Goal: Task Accomplishment & Management: Complete application form

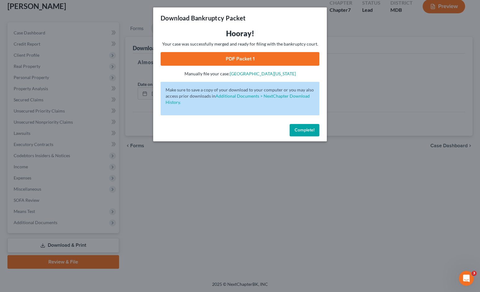
click at [309, 129] on span "Complete!" at bounding box center [305, 130] width 20 height 5
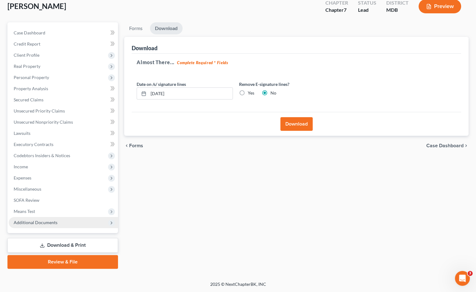
click at [41, 221] on span "Additional Documents" at bounding box center [36, 222] width 44 height 5
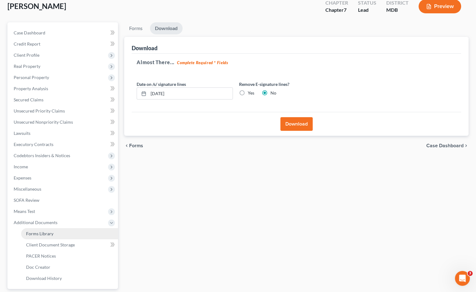
click at [42, 231] on span "Forms Library" at bounding box center [39, 233] width 27 height 5
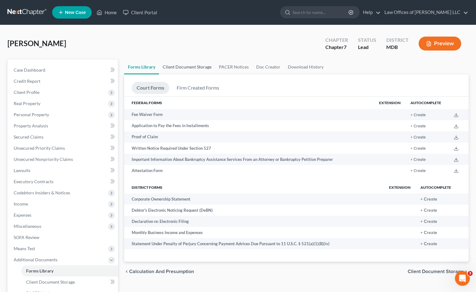
click at [175, 62] on link "Client Document Storage" at bounding box center [187, 67] width 56 height 15
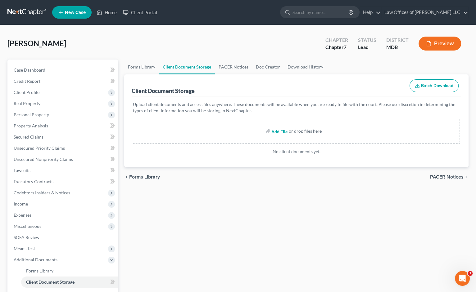
click at [281, 128] on input "file" at bounding box center [278, 131] width 15 height 11
type input "C:\fakepath\[DATE] new Credit Council cert Abacus_cert.pdf"
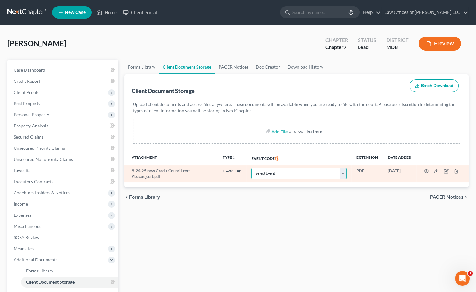
click at [305, 174] on select "Select Event Affidavit Affidavit of Adequate Protection and Lease Payments Affi…" at bounding box center [298, 173] width 95 height 11
select select "14"
click at [251, 168] on select "Select Event Affidavit Affidavit of Adequate Protection and Lease Payments Affi…" at bounding box center [298, 173] width 95 height 11
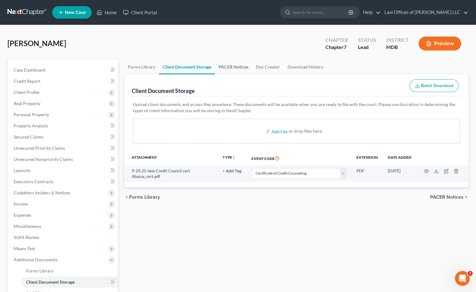
click at [239, 68] on link "PACER Notices" at bounding box center [233, 67] width 37 height 15
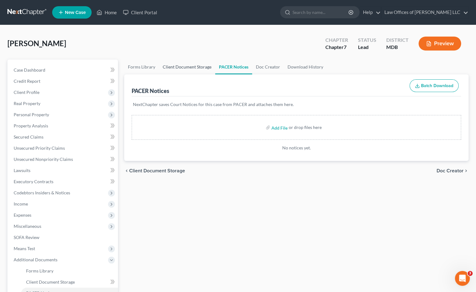
click at [193, 68] on link "Client Document Storage" at bounding box center [187, 67] width 56 height 15
select select "14"
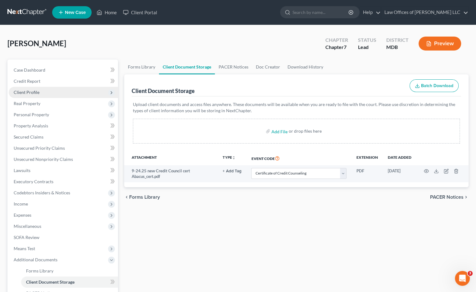
click at [51, 94] on span "Client Profile" at bounding box center [63, 92] width 109 height 11
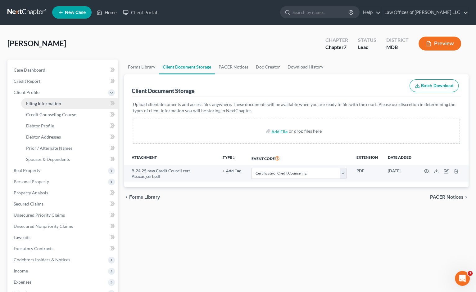
click at [54, 106] on link "Filing Information" at bounding box center [69, 103] width 97 height 11
select select "1"
select select "0"
select select "38"
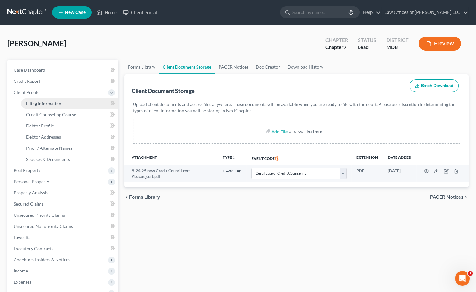
select select "0"
select select "21"
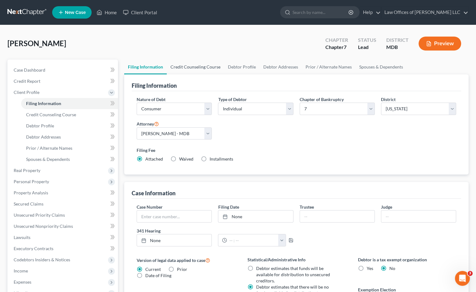
click at [186, 64] on link "Credit Counseling Course" at bounding box center [195, 67] width 57 height 15
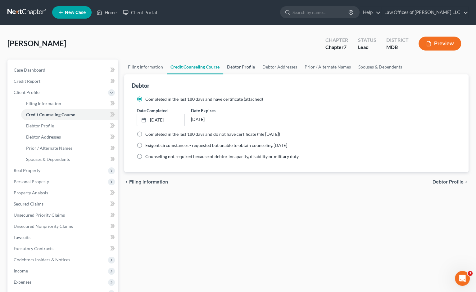
click at [248, 64] on link "Debtor Profile" at bounding box center [240, 67] width 35 height 15
select select "3"
select select "0"
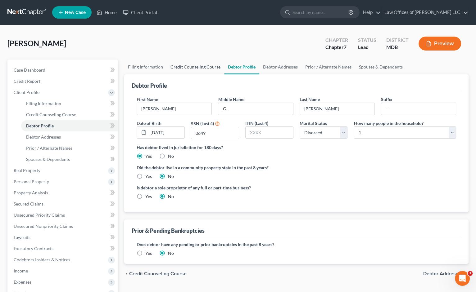
click at [192, 60] on link "Credit Counseling Course" at bounding box center [195, 67] width 57 height 15
